Goal: Transaction & Acquisition: Subscribe to service/newsletter

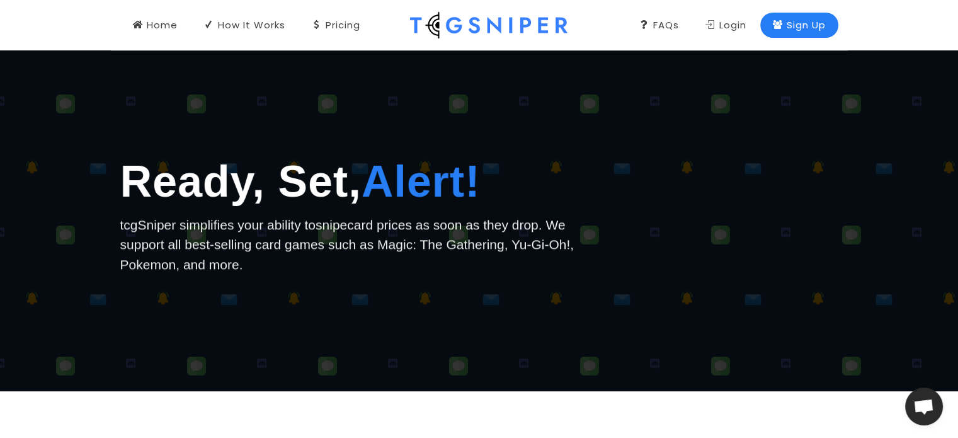
scroll to position [38, 0]
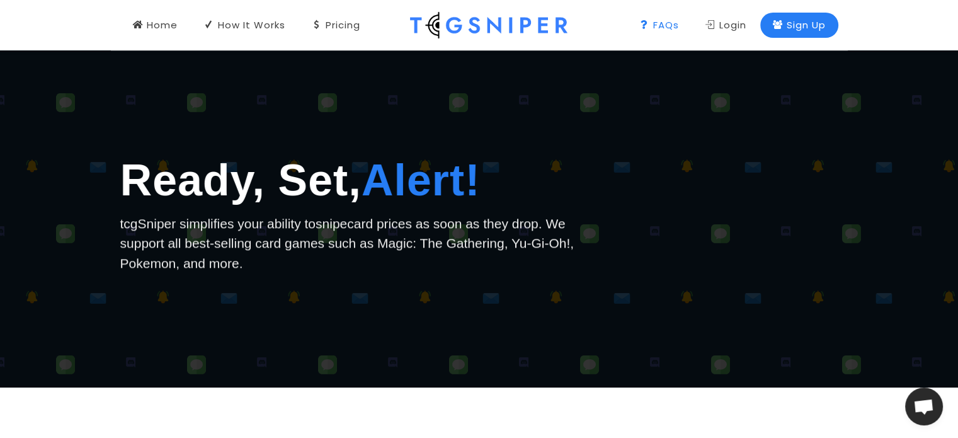
click at [655, 29] on div "FAQs" at bounding box center [659, 25] width 40 height 14
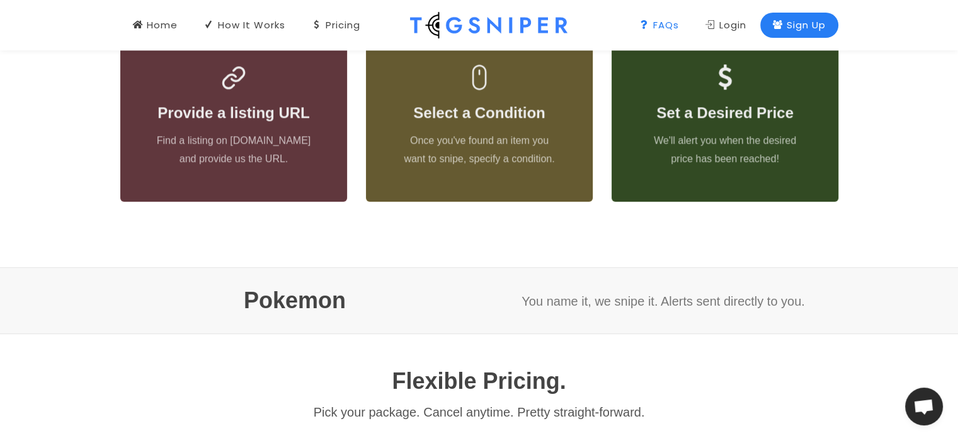
scroll to position [463, 0]
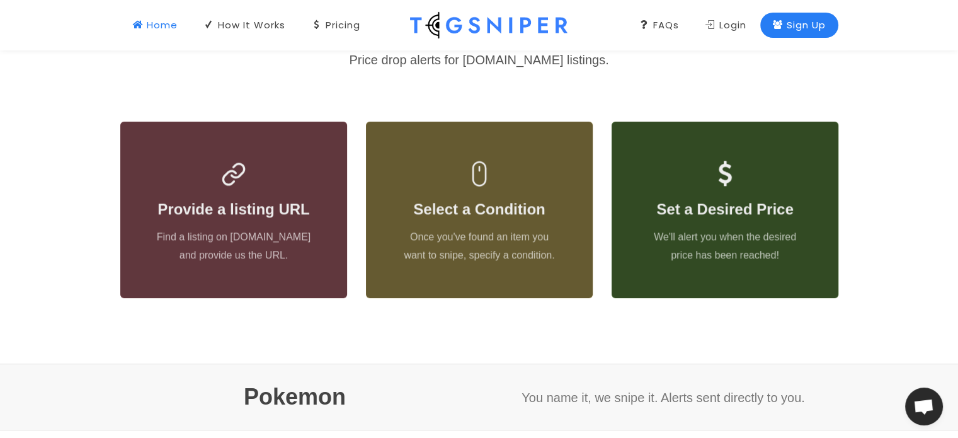
click at [171, 21] on div "Home" at bounding box center [155, 25] width 45 height 14
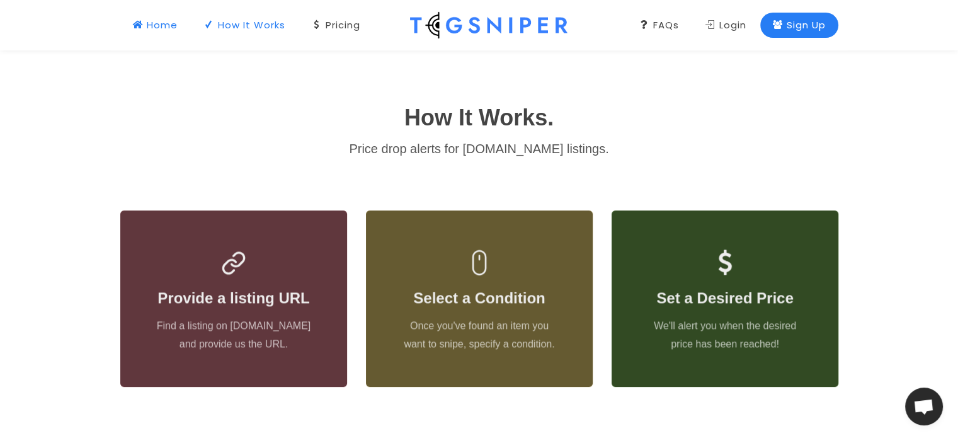
scroll to position [0, 0]
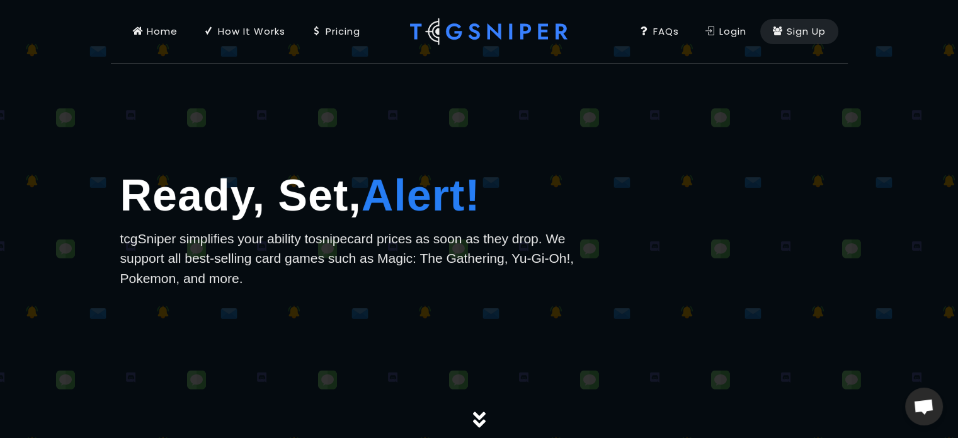
click at [234, 23] on link "How It Works" at bounding box center [244, 31] width 106 height 63
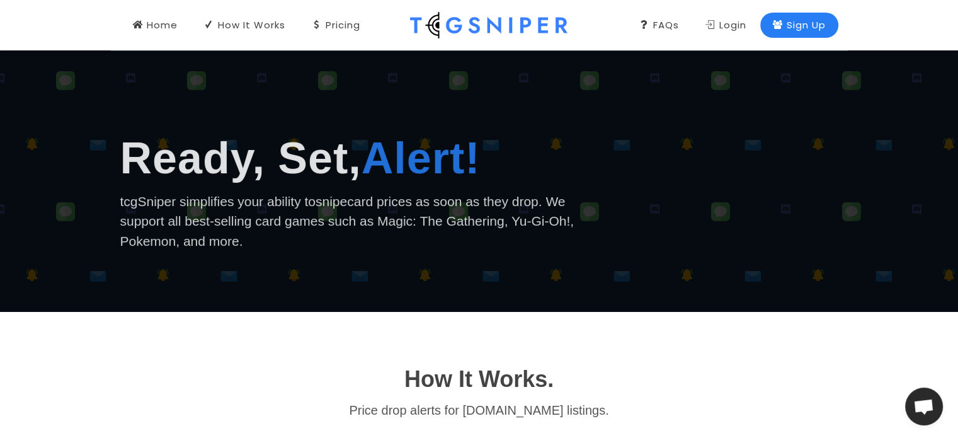
scroll to position [76, 0]
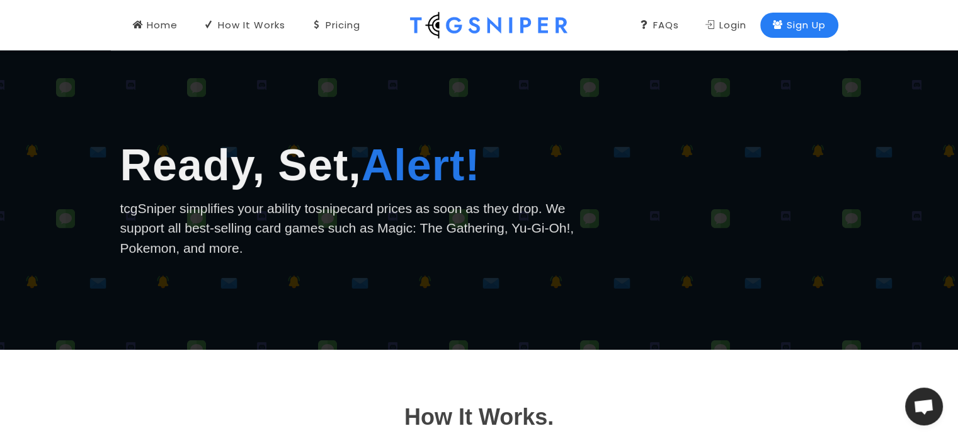
drag, startPoint x: 260, startPoint y: 238, endPoint x: 108, endPoint y: 201, distance: 156.2
click at [108, 201] on div "Ready, Set, Alert! tcgSniper simplifies your ability to snipe card prices as so…" at bounding box center [479, 210] width 958 height 157
drag, startPoint x: 118, startPoint y: 204, endPoint x: 263, endPoint y: 252, distance: 152.1
click at [263, 252] on div "Ready, Set, Alert! tcgSniper simplifies your ability to snipe card prices as so…" at bounding box center [356, 210] width 491 height 157
copy p "tcgSniper simplifies your ability to snipe card prices as soon as they drop. We…"
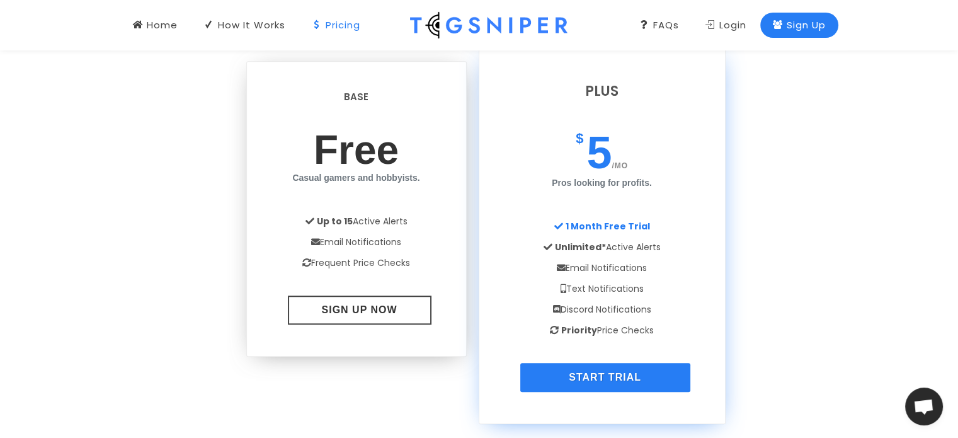
scroll to position [976, 0]
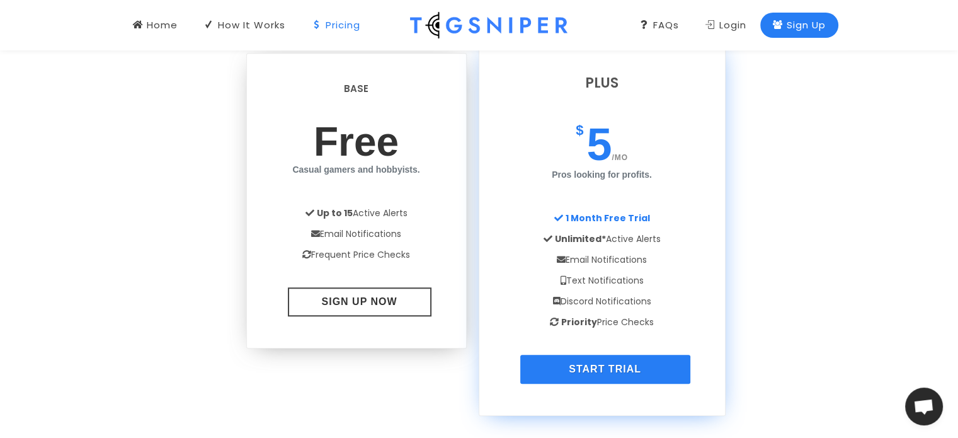
click at [564, 318] on strong "Priority" at bounding box center [579, 321] width 36 height 13
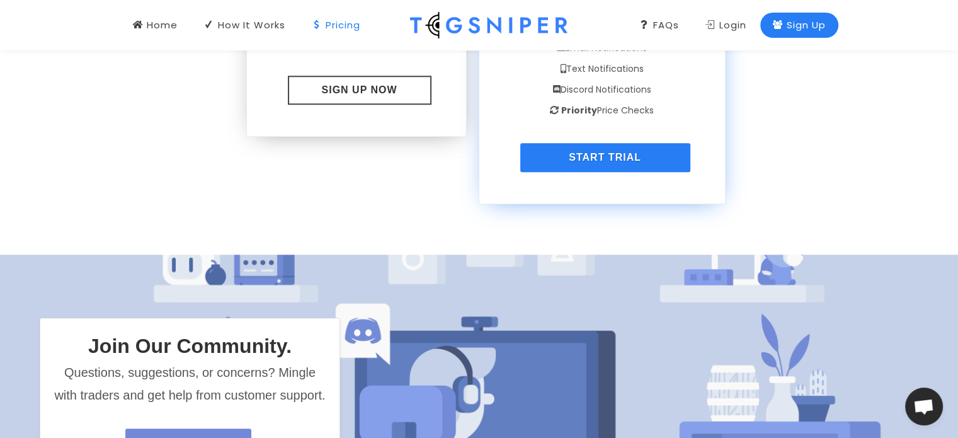
scroll to position [1184, 0]
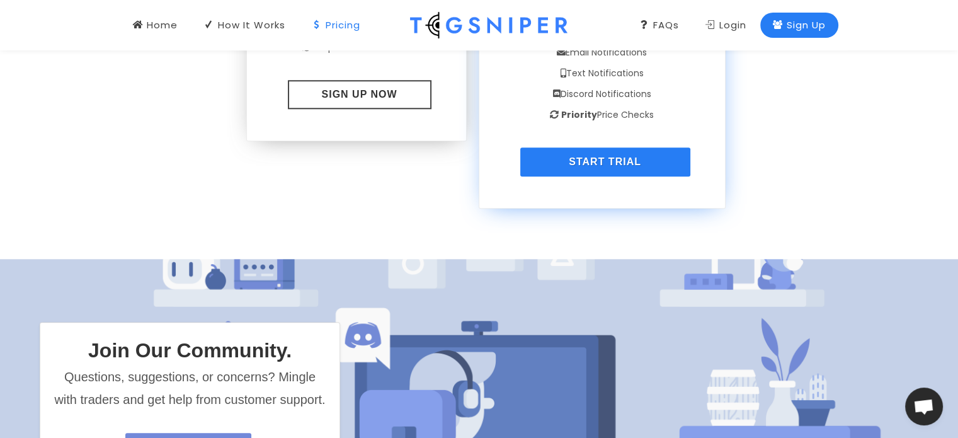
click at [552, 113] on icon at bounding box center [554, 115] width 12 height 12
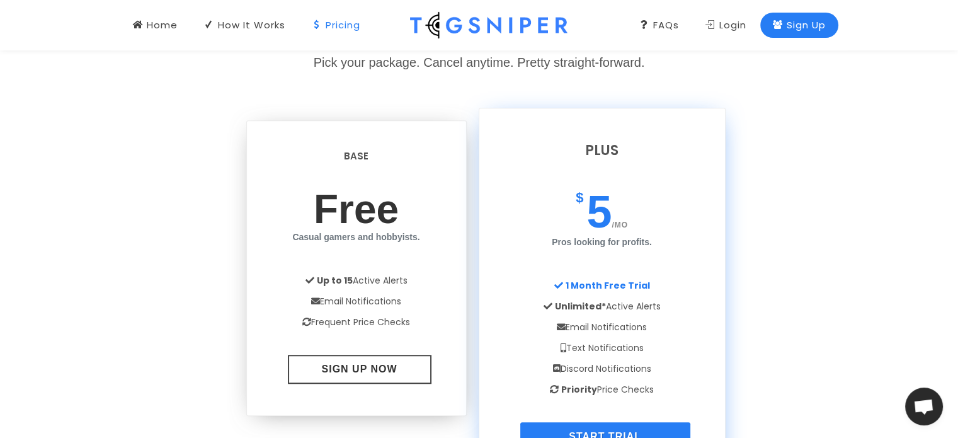
click at [598, 151] on h3 "Plus" at bounding box center [602, 150] width 208 height 21
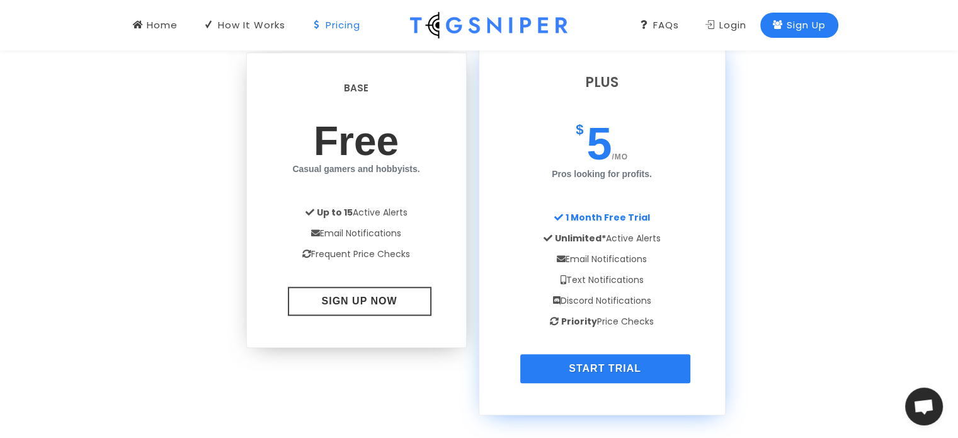
scroll to position [997, 0]
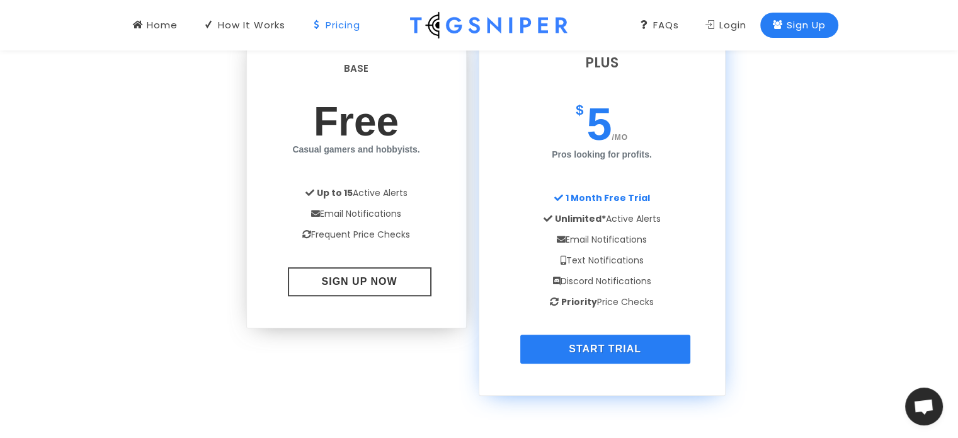
click at [584, 340] on link "Start Trial" at bounding box center [605, 348] width 170 height 29
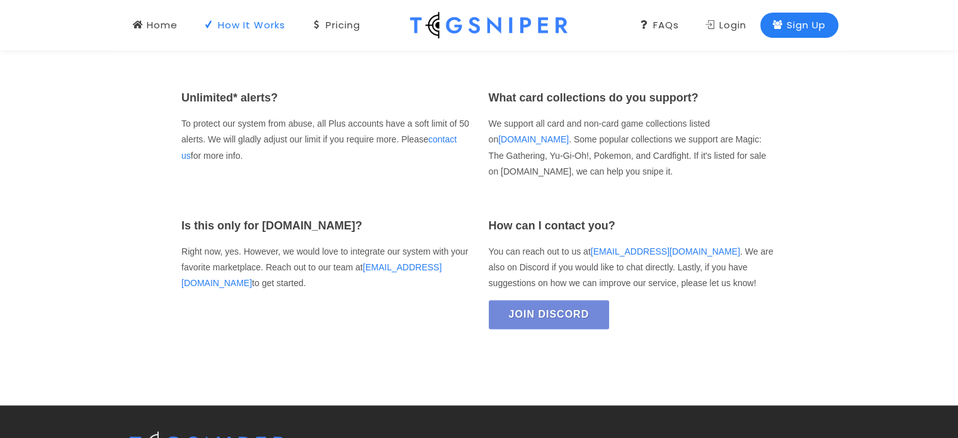
scroll to position [1954, 0]
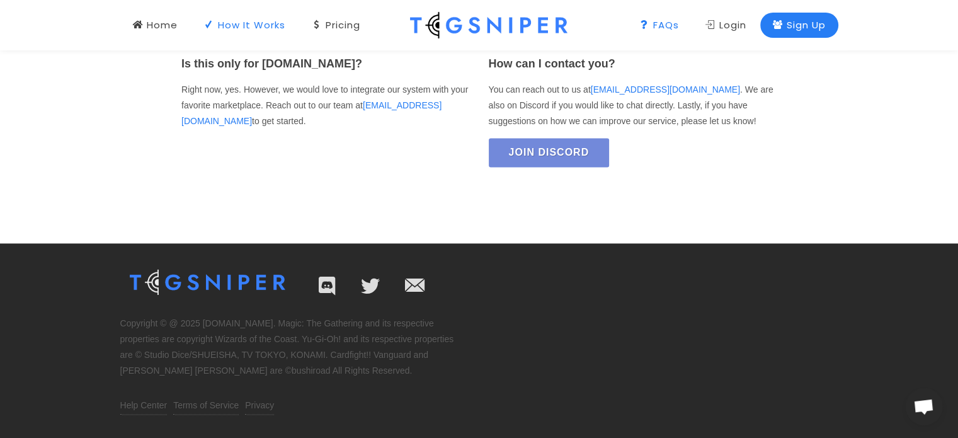
click at [261, 37] on link "How It Works" at bounding box center [244, 25] width 106 height 50
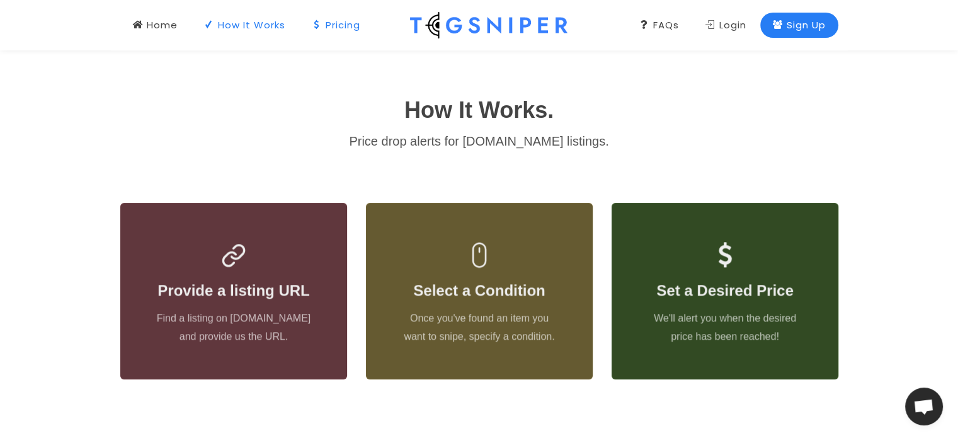
scroll to position [375, 0]
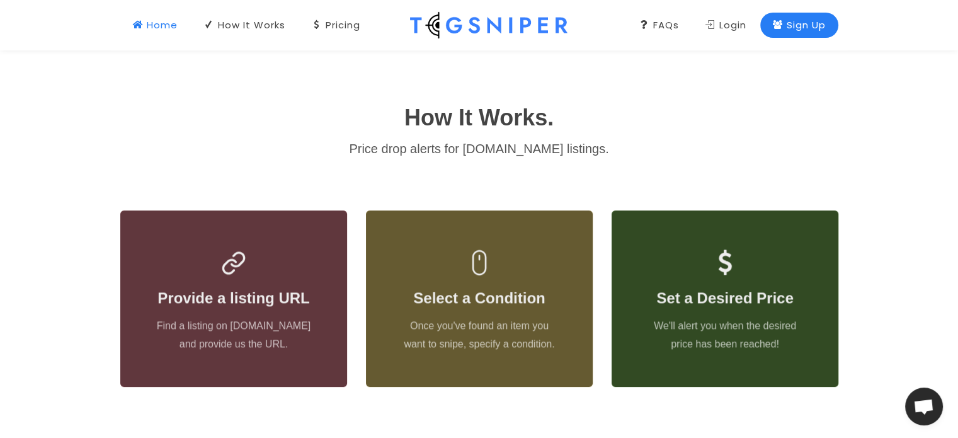
click at [163, 30] on div "Home" at bounding box center [155, 25] width 45 height 14
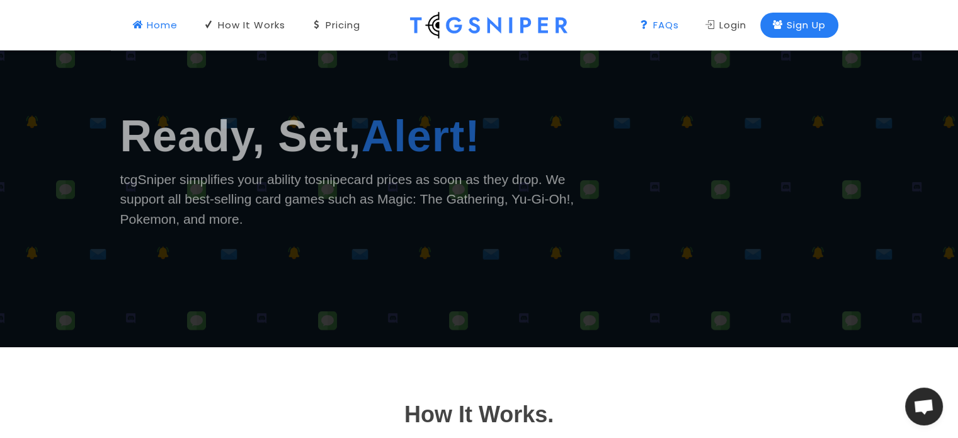
scroll to position [0, 0]
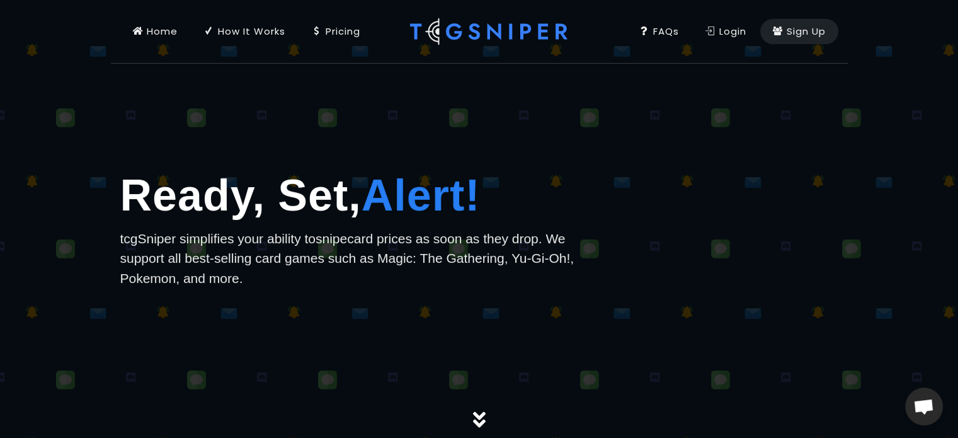
click at [661, 32] on div "FAQs" at bounding box center [659, 32] width 40 height 14
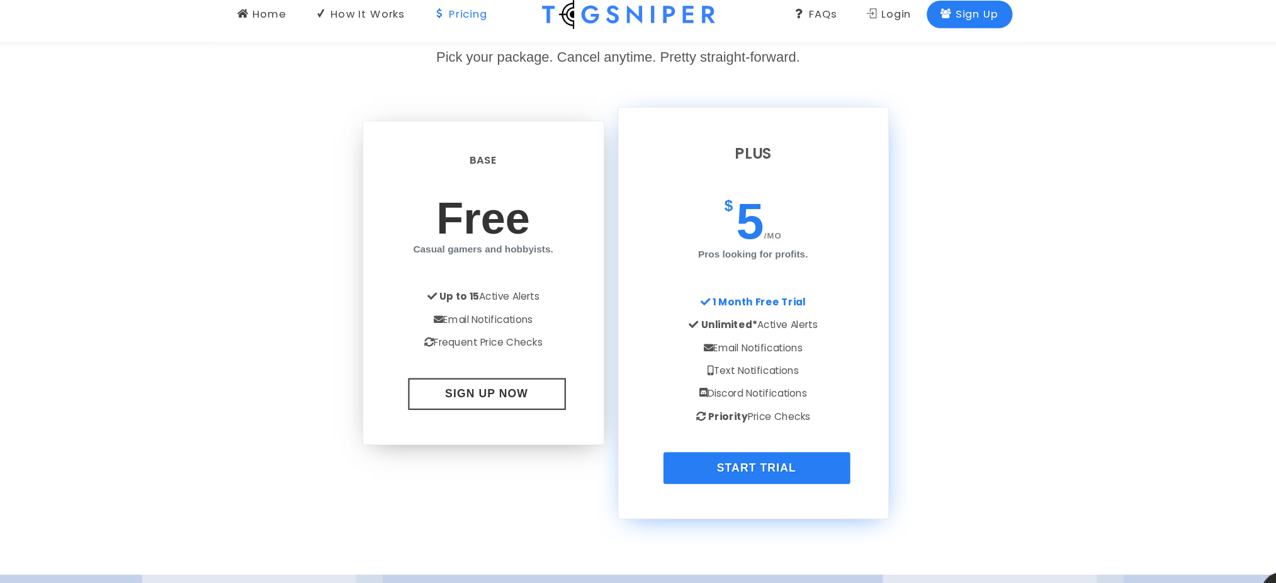
scroll to position [893, 0]
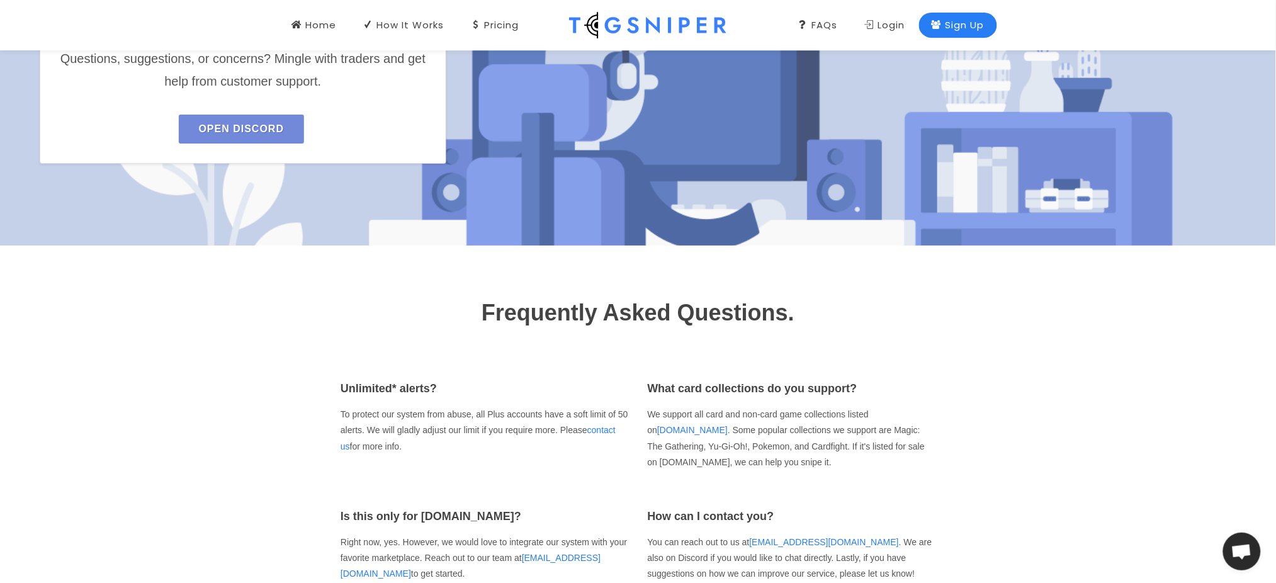
scroll to position [893, 0]
